Goal: Information Seeking & Learning: Learn about a topic

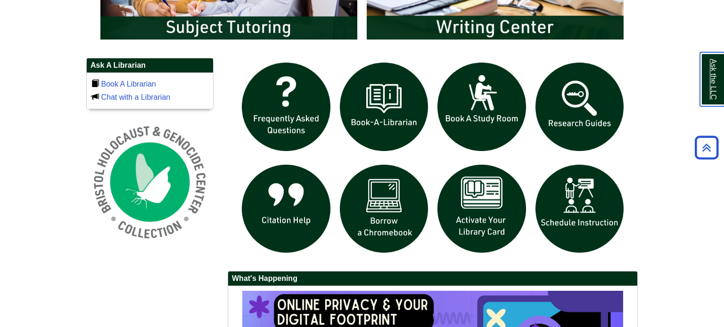
scroll to position [622, 0]
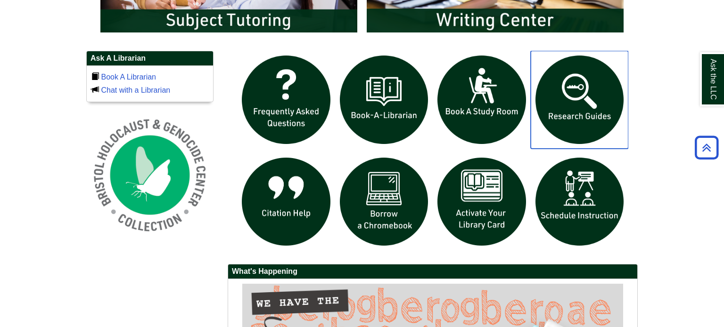
click at [603, 105] on img "slideshow" at bounding box center [579, 100] width 98 height 98
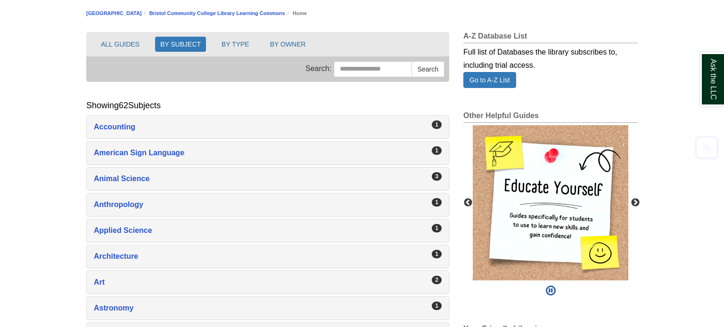
scroll to position [106, 0]
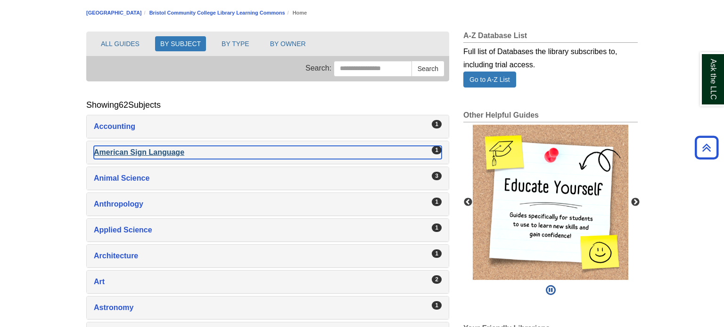
click at [436, 149] on div "1" at bounding box center [437, 150] width 10 height 8
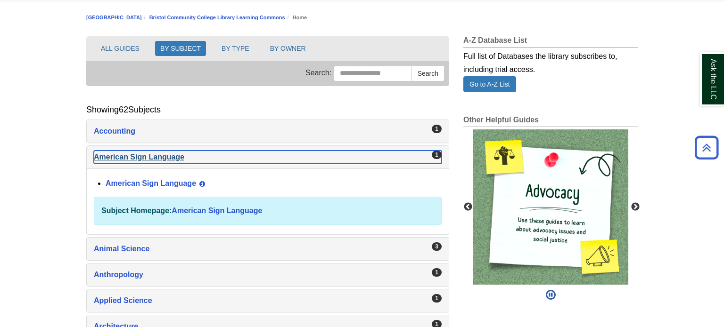
scroll to position [91, 0]
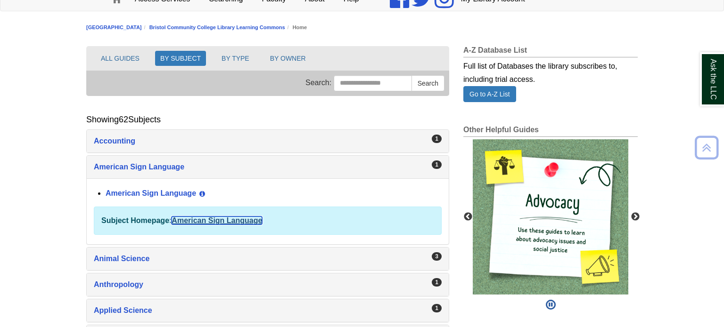
click at [195, 219] on link "American Sign Language" at bounding box center [216, 221] width 90 height 8
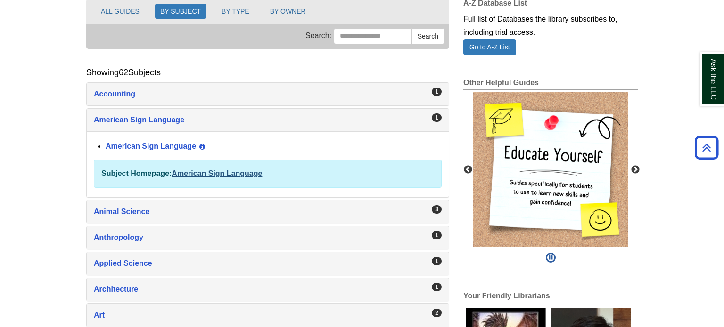
scroll to position [138, 0]
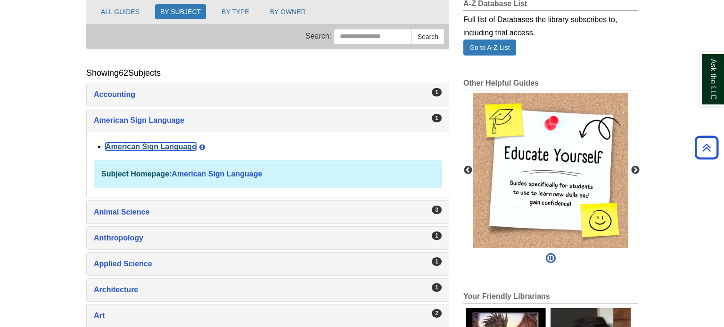
click at [139, 146] on link "American Sign Language" at bounding box center [151, 147] width 90 height 8
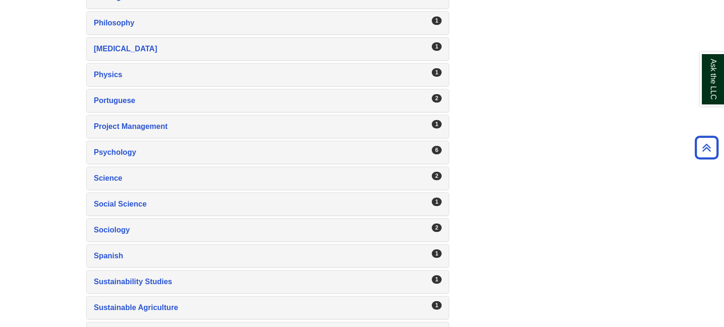
scroll to position [1545, 0]
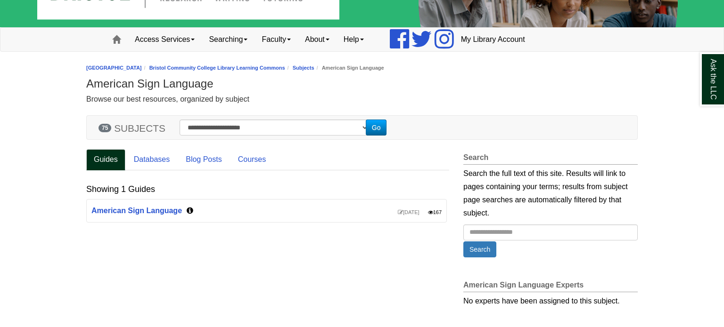
scroll to position [87, 0]
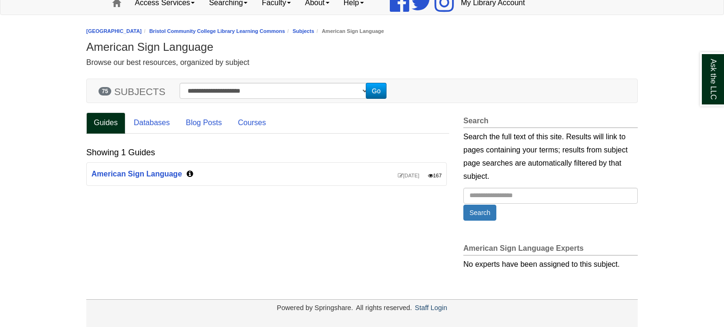
click at [365, 285] on div "Guides Databases Blog Posts Courses Showing 1 Guides Jul 11, 2025 167 American …" at bounding box center [361, 204] width 565 height 182
click at [152, 175] on link "American Sign Language" at bounding box center [136, 174] width 90 height 8
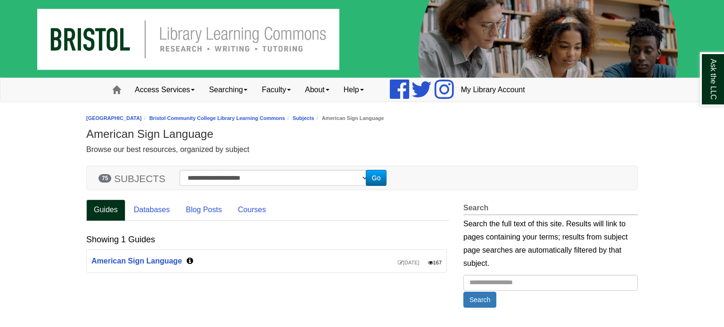
scroll to position [87, 0]
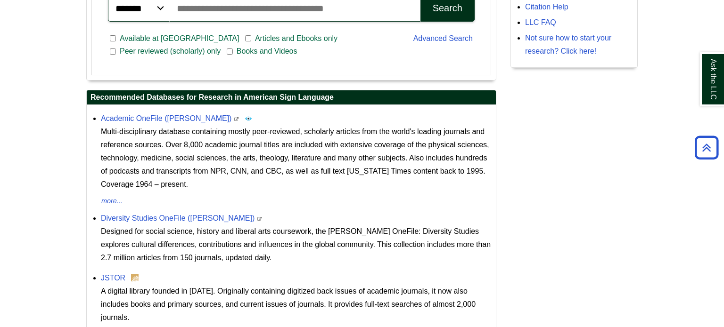
scroll to position [302, 0]
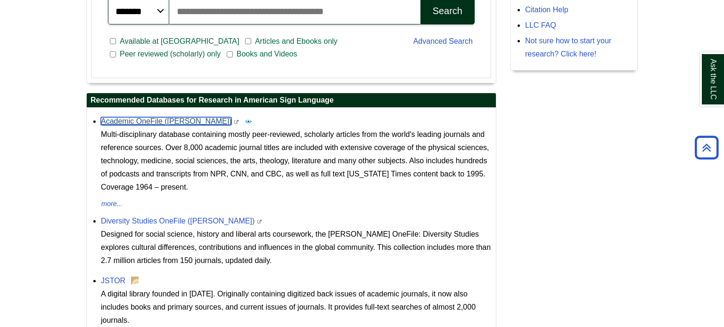
click at [136, 124] on link "Academic OneFile ([PERSON_NAME])" at bounding box center [166, 121] width 130 height 8
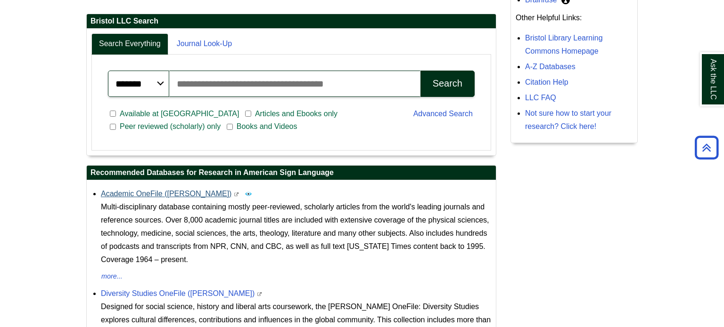
scroll to position [229, 0]
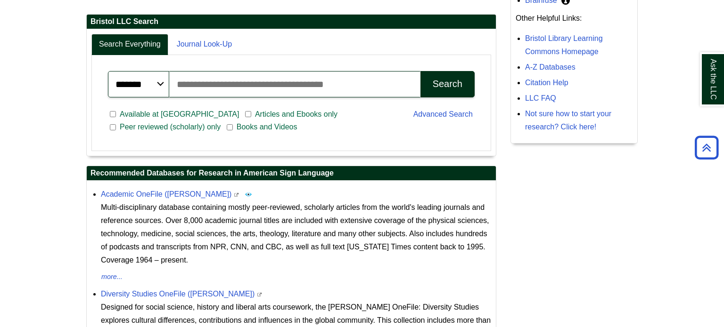
click at [251, 112] on span "Articles and Ebooks only" at bounding box center [296, 114] width 90 height 11
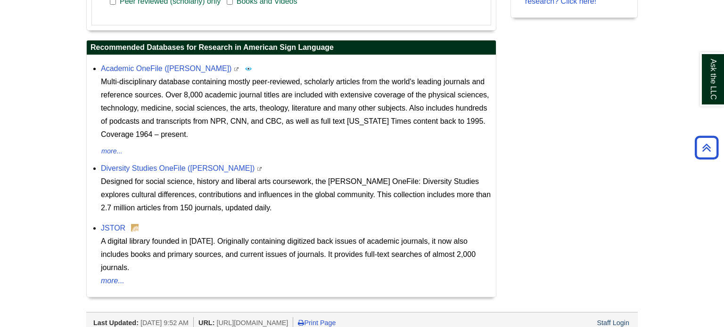
scroll to position [364, 0]
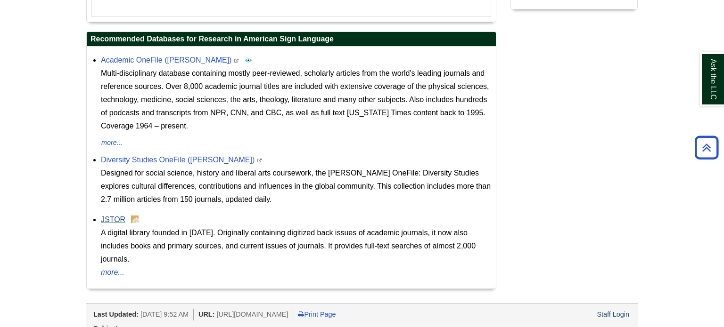
click at [117, 217] on link "JSTOR" at bounding box center [113, 220] width 24 height 8
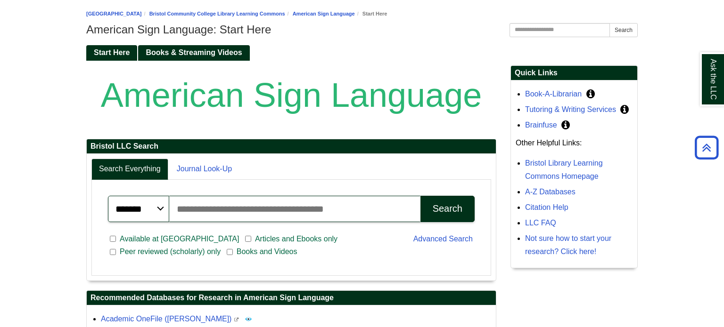
scroll to position [0, 0]
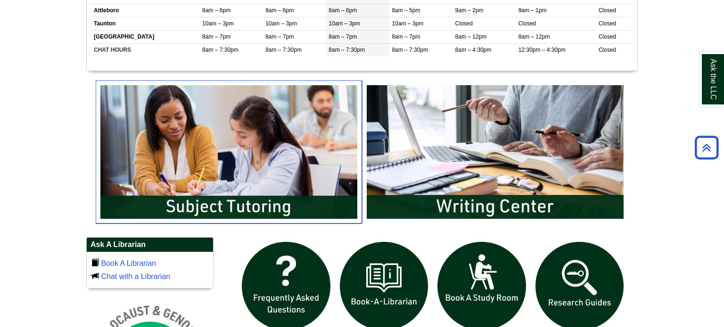
click at [233, 138] on img "slideshow" at bounding box center [229, 152] width 266 height 143
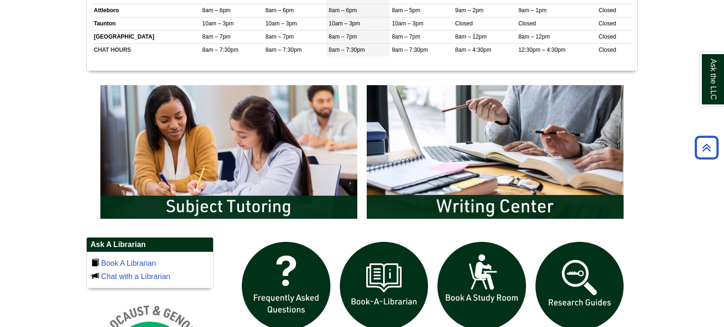
scroll to position [437, 0]
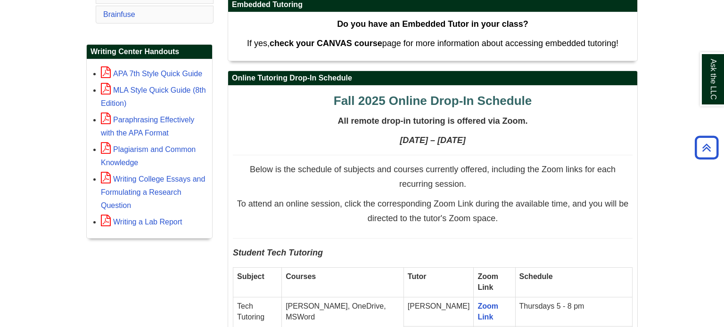
scroll to position [375, 0]
